Goal: Task Accomplishment & Management: Manage account settings

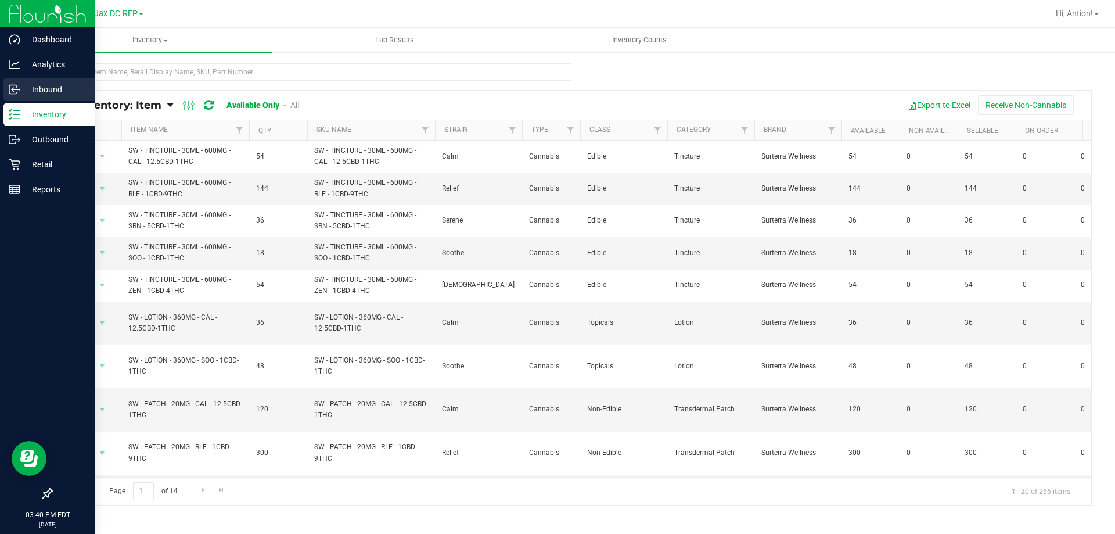
click at [45, 83] on p "Inbound" at bounding box center [55, 89] width 70 height 14
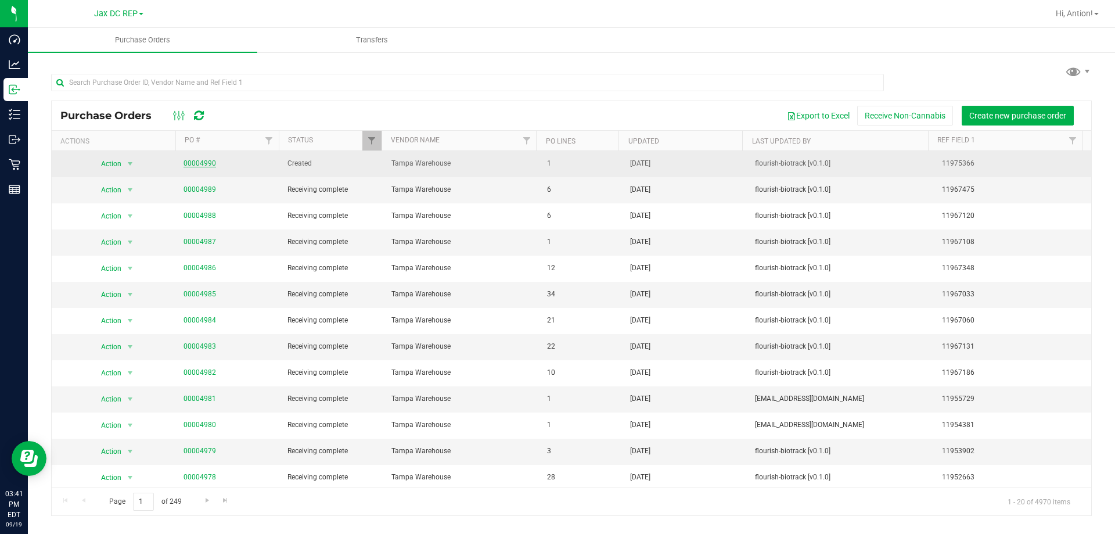
click at [213, 161] on link "00004990" at bounding box center [199, 163] width 33 height 8
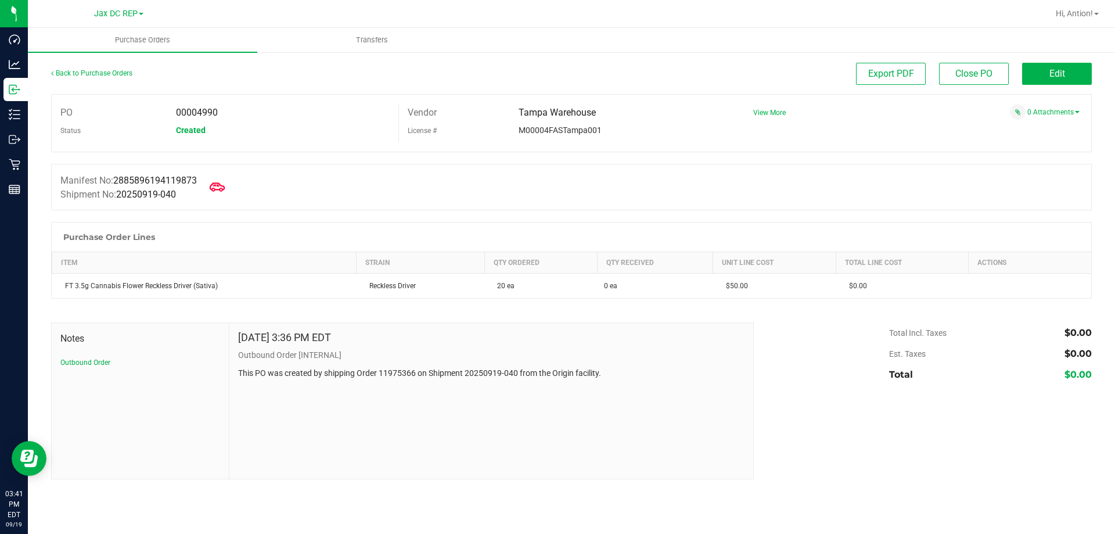
click at [230, 187] on span at bounding box center [217, 187] width 26 height 26
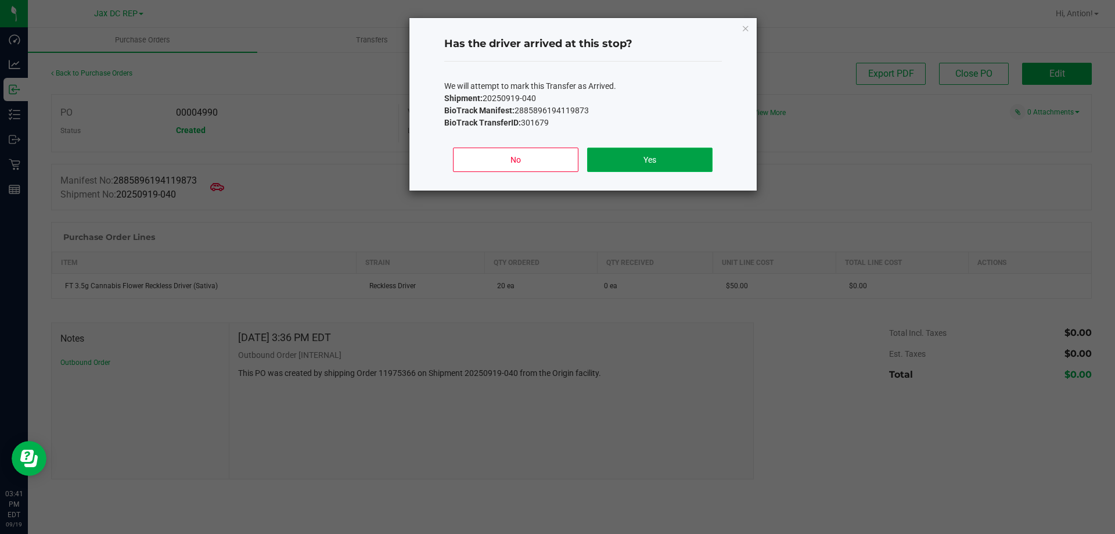
click at [690, 159] on button "Yes" at bounding box center [649, 159] width 125 height 24
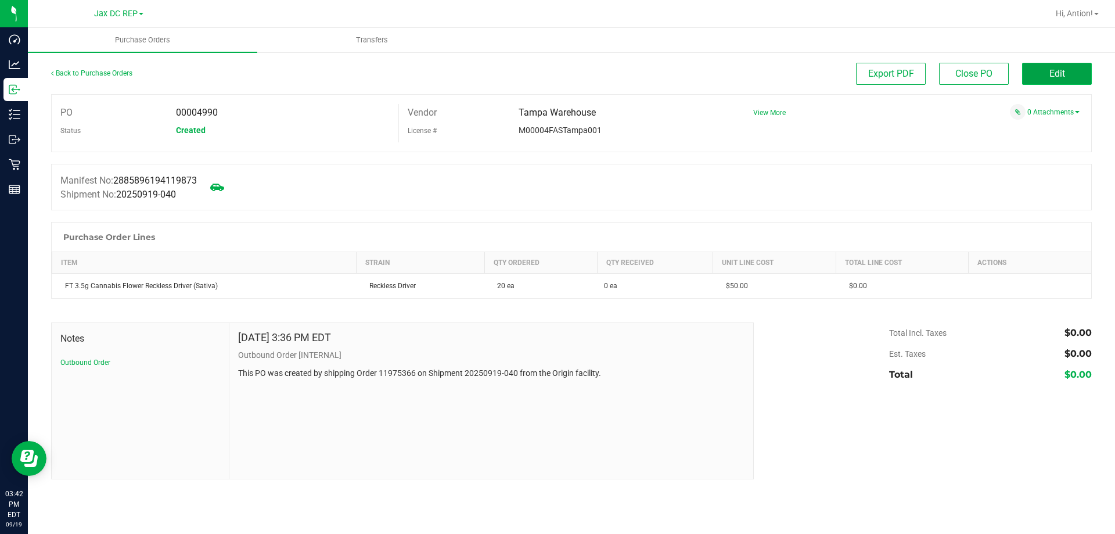
click at [1060, 74] on span "Edit" at bounding box center [1057, 73] width 16 height 11
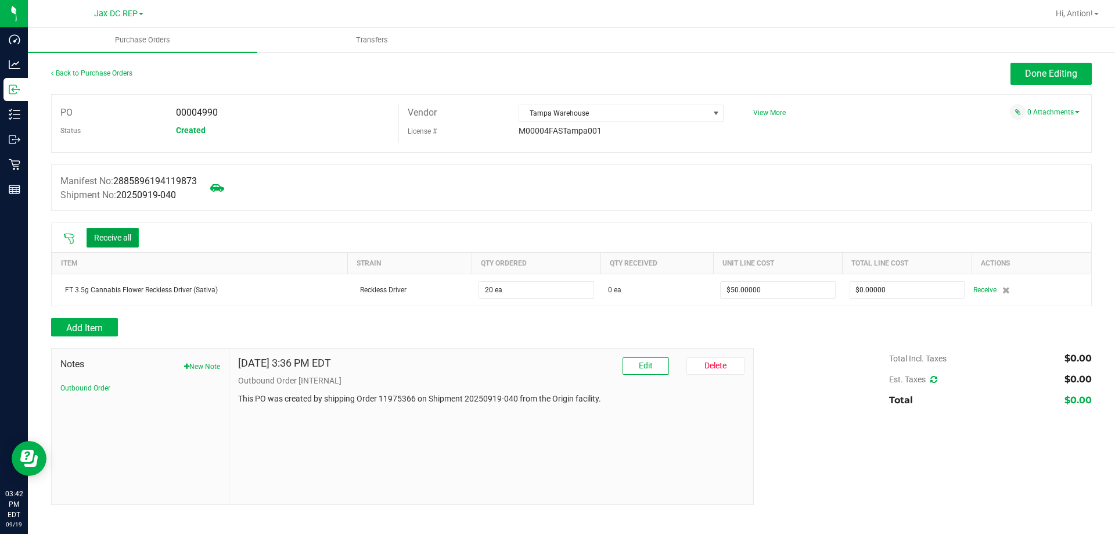
click at [124, 229] on button "Receive all" at bounding box center [113, 238] width 52 height 20
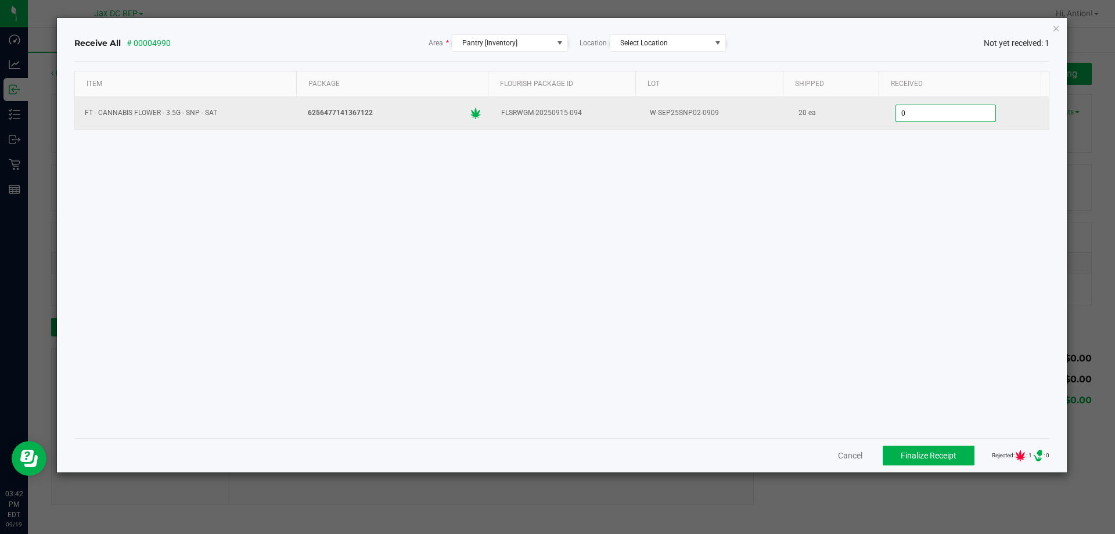
click at [897, 107] on input "0" at bounding box center [945, 113] width 99 height 16
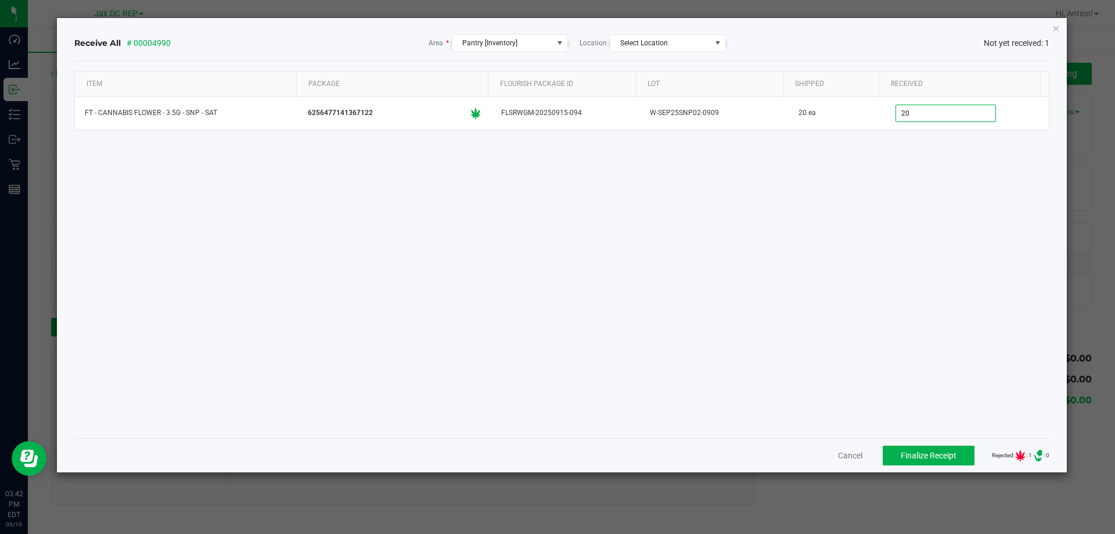
type input "20 ea"
click at [973, 263] on div "Item Package Flourish Package ID Lot Shipped Received FT - CANNABIS FLOWER - 3.…" at bounding box center [561, 250] width 975 height 358
click at [933, 453] on span "Finalize Receipt" at bounding box center [929, 455] width 56 height 9
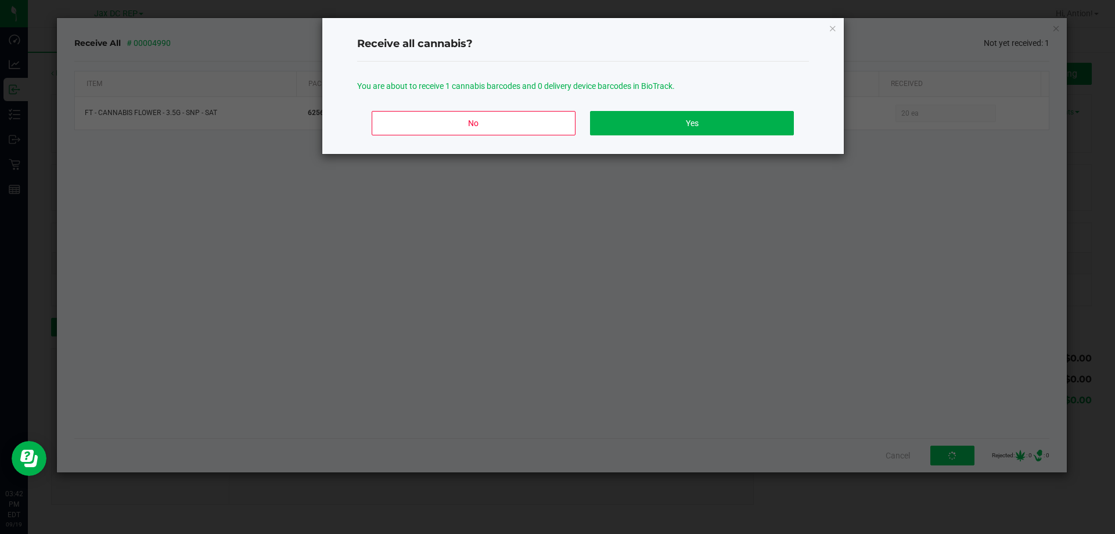
click at [692, 103] on div "No Yes" at bounding box center [583, 128] width 452 height 52
click at [696, 110] on div "No Yes" at bounding box center [583, 128] width 452 height 52
click at [696, 128] on button "Yes" at bounding box center [691, 123] width 203 height 24
